Goal: Navigation & Orientation: Find specific page/section

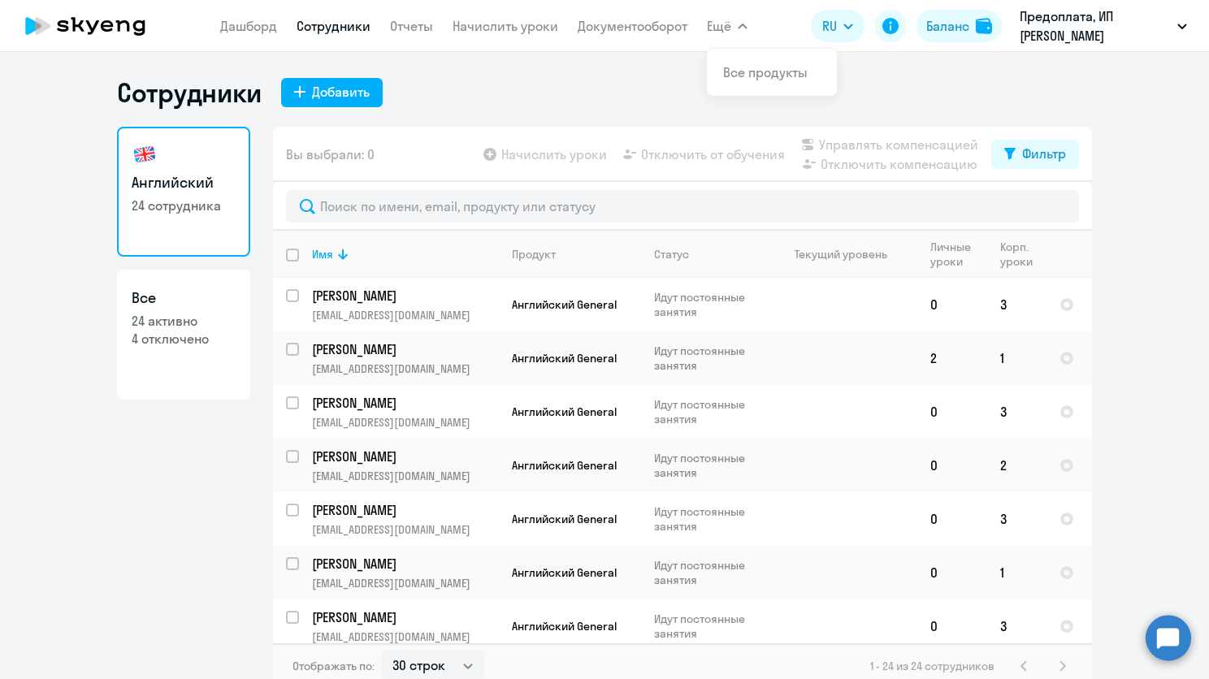
select select "30"
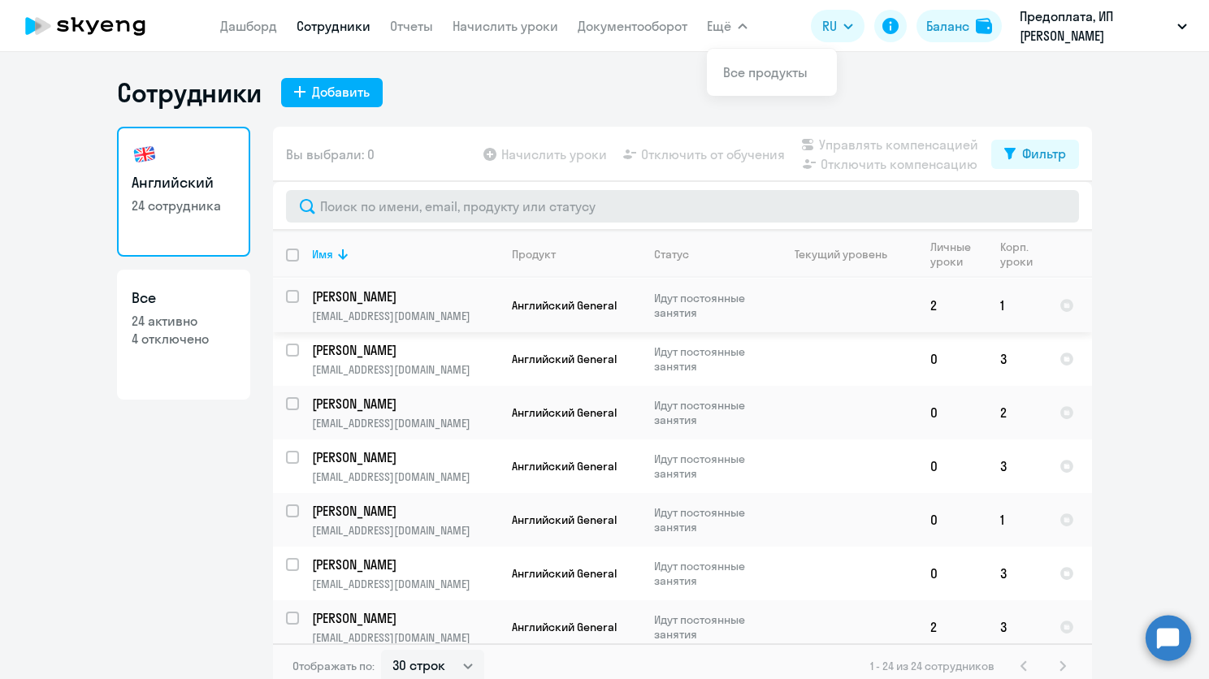
scroll to position [81, 0]
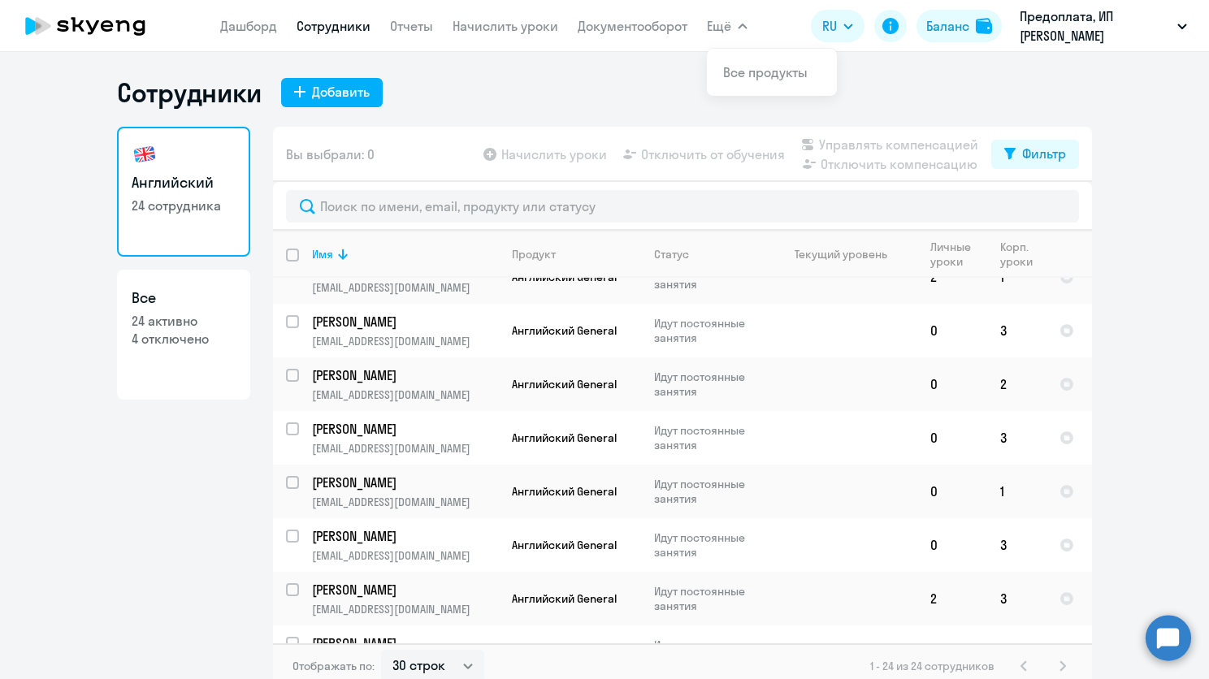
click at [490, 14] on nav "[PERSON_NAME] Отчеты Начислить уроки Документооборот" at bounding box center [453, 26] width 467 height 32
click at [491, 24] on link "Начислить уроки" at bounding box center [506, 26] width 106 height 16
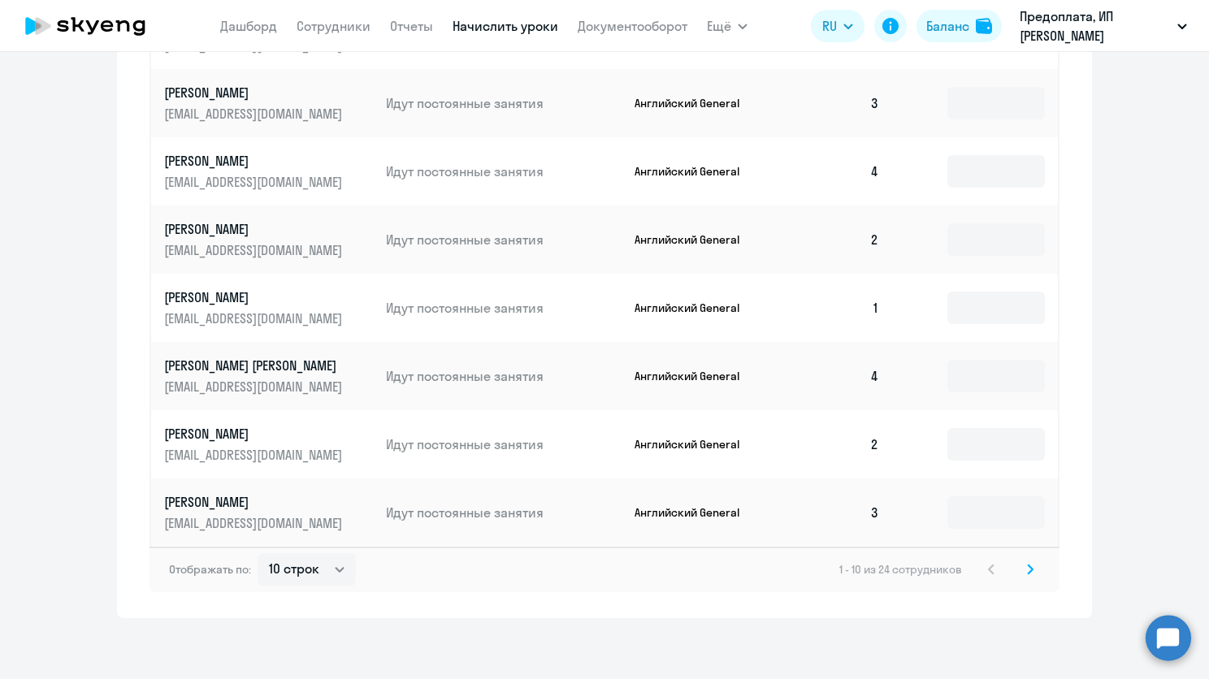
scroll to position [834, 0]
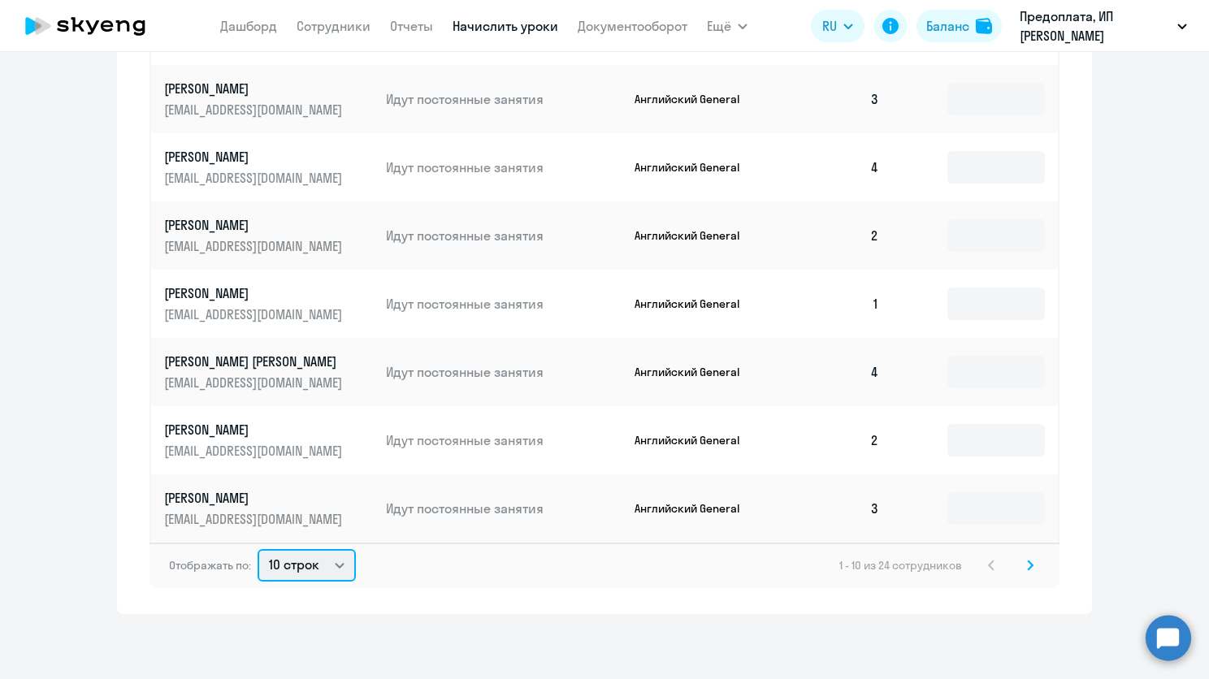
click at [325, 581] on select "10 строк 30 строк 50 строк" at bounding box center [307, 565] width 98 height 32
select select "50"
click at [258, 549] on select "10 строк 30 строк 50 строк" at bounding box center [307, 565] width 98 height 32
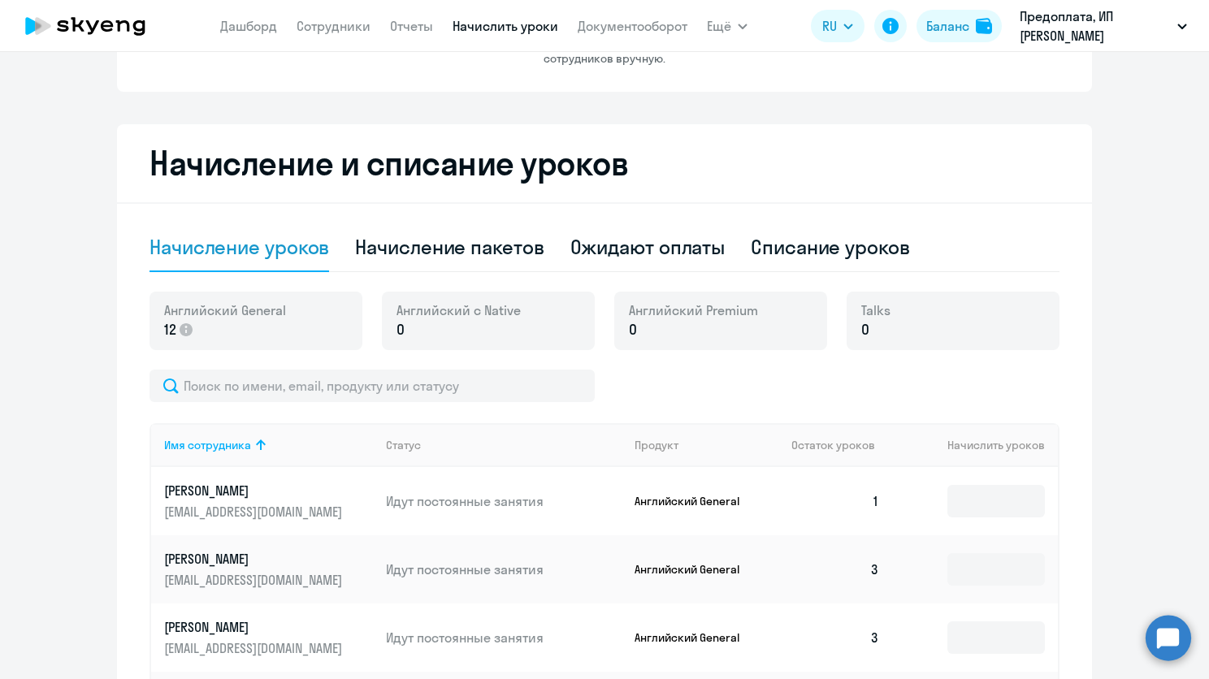
scroll to position [0, 0]
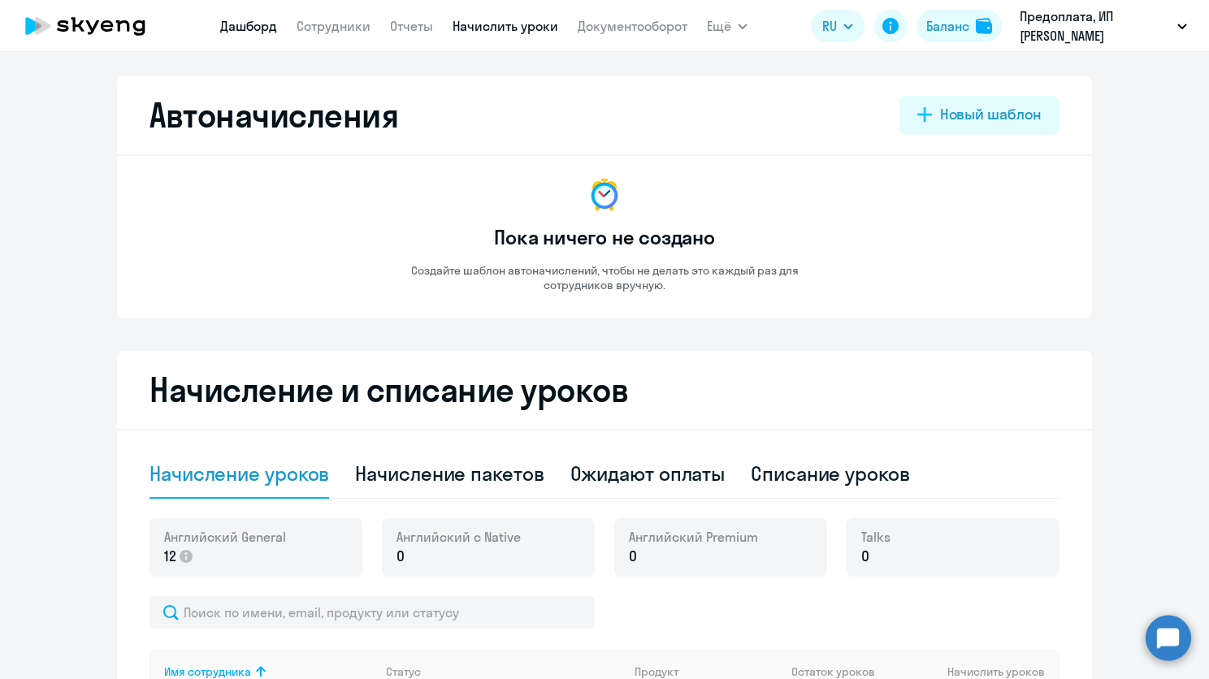
click at [227, 28] on link "Дашборд" at bounding box center [248, 26] width 57 height 16
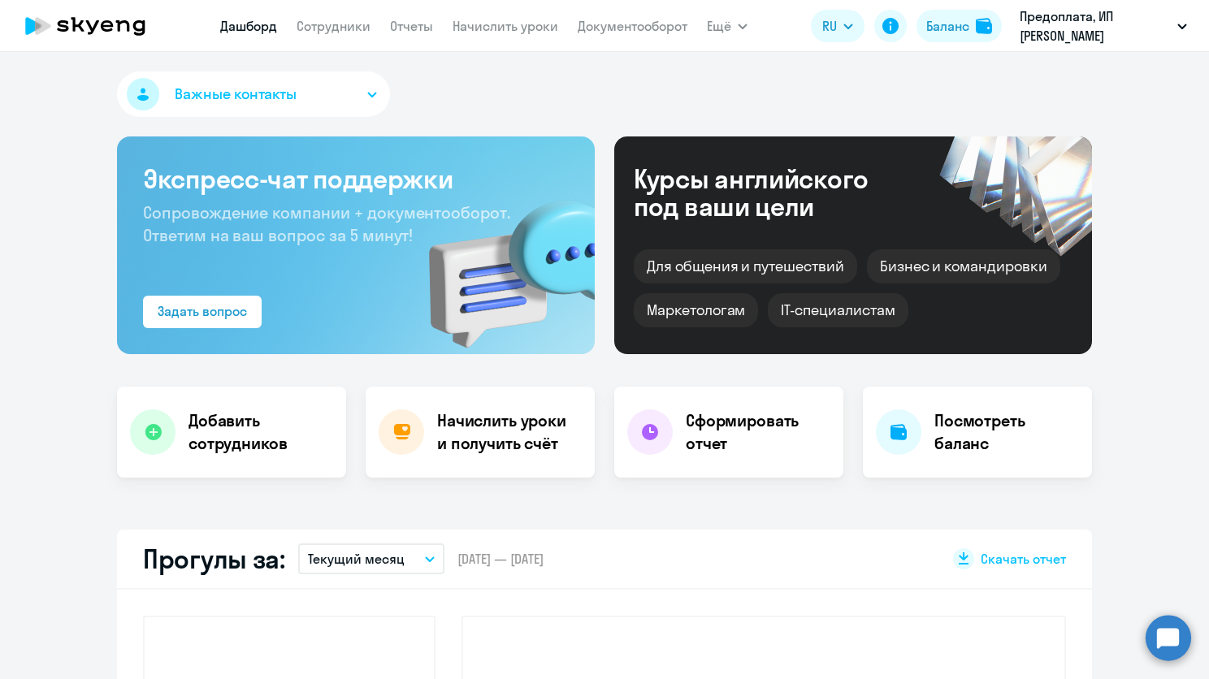
select select "30"
